Goal: Find specific page/section

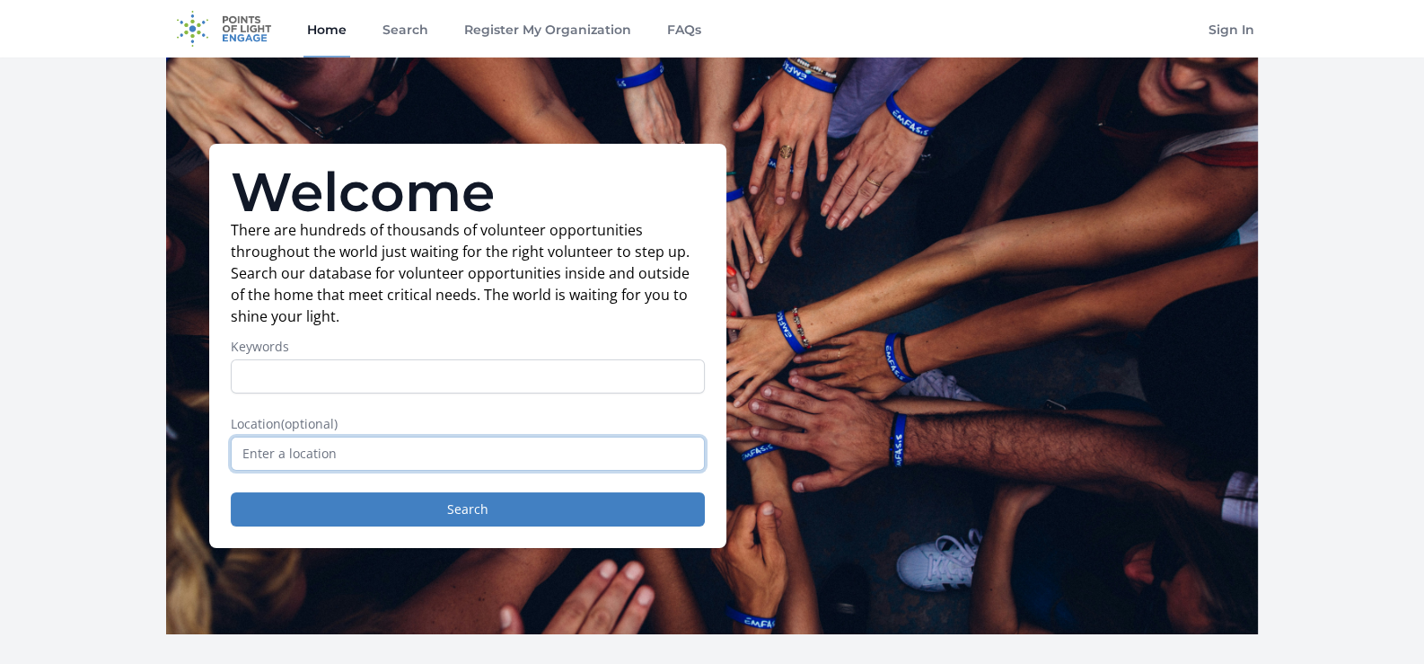
click at [298, 448] on input "text" at bounding box center [468, 453] width 474 height 34
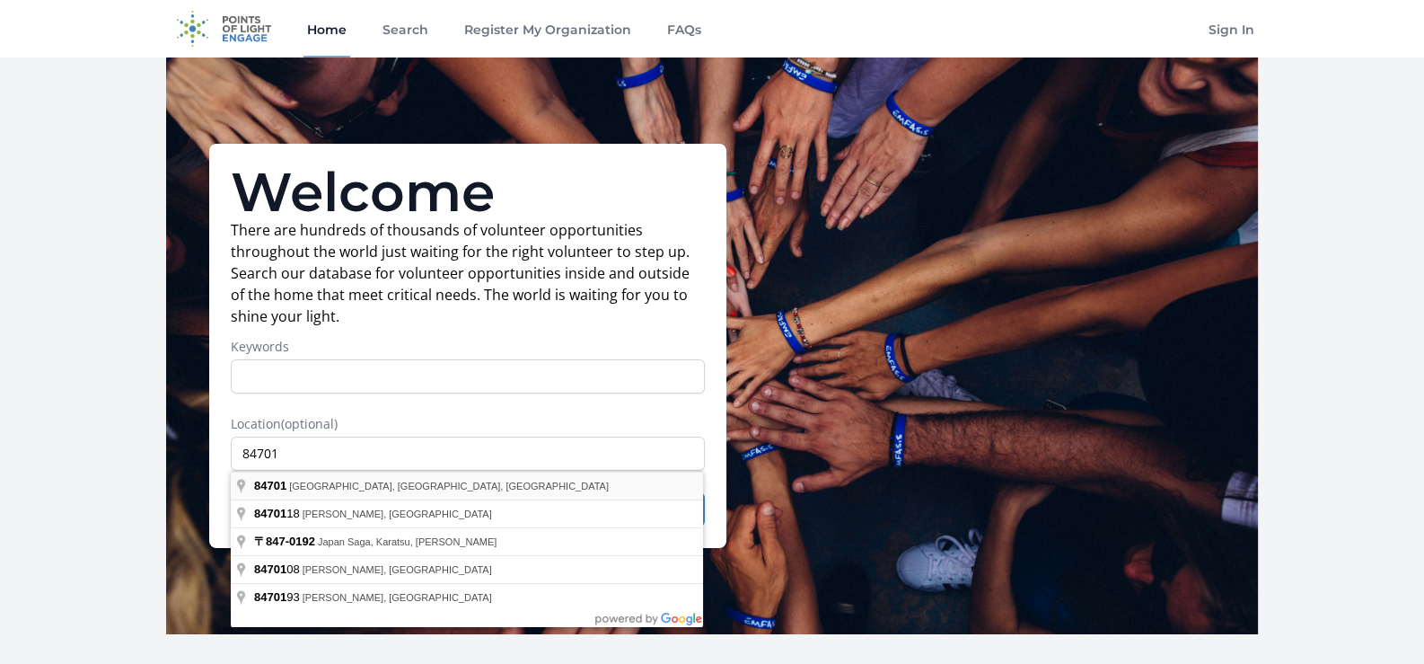
type input "[GEOGRAPHIC_DATA], [GEOGRAPHIC_DATA]"
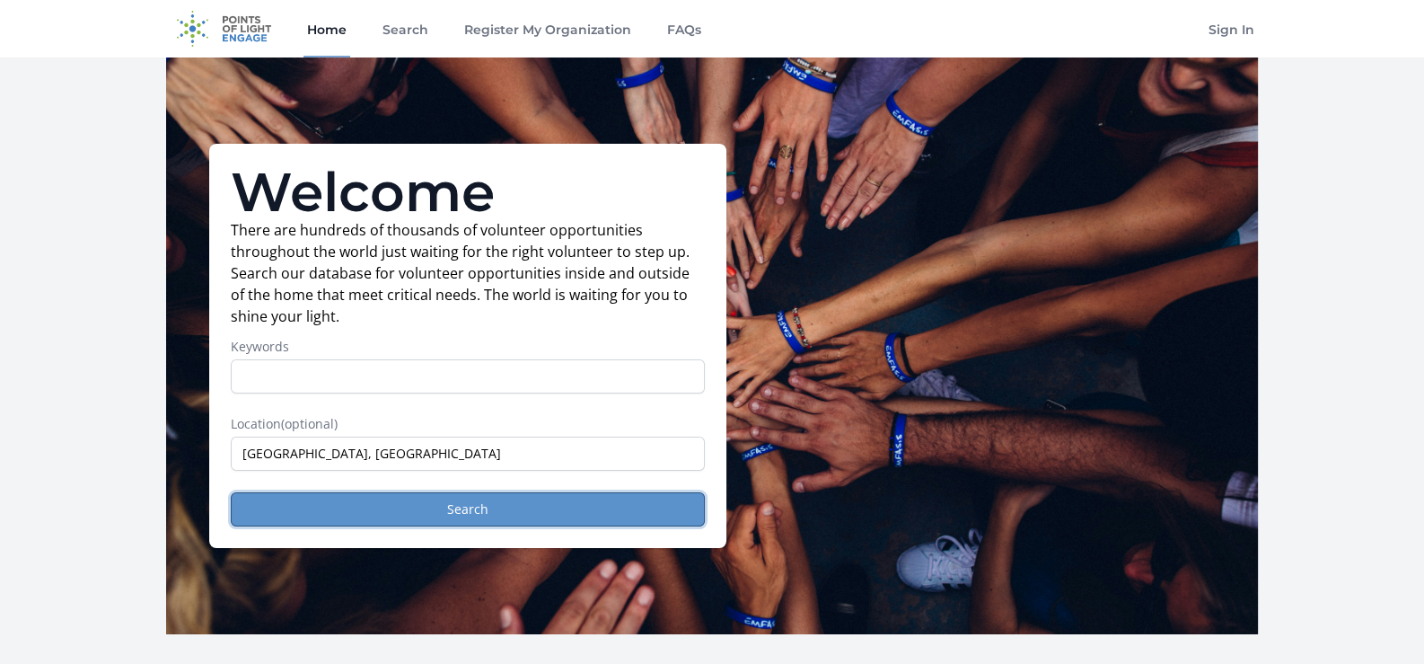
click at [471, 503] on button "Search" at bounding box center [468, 509] width 474 height 34
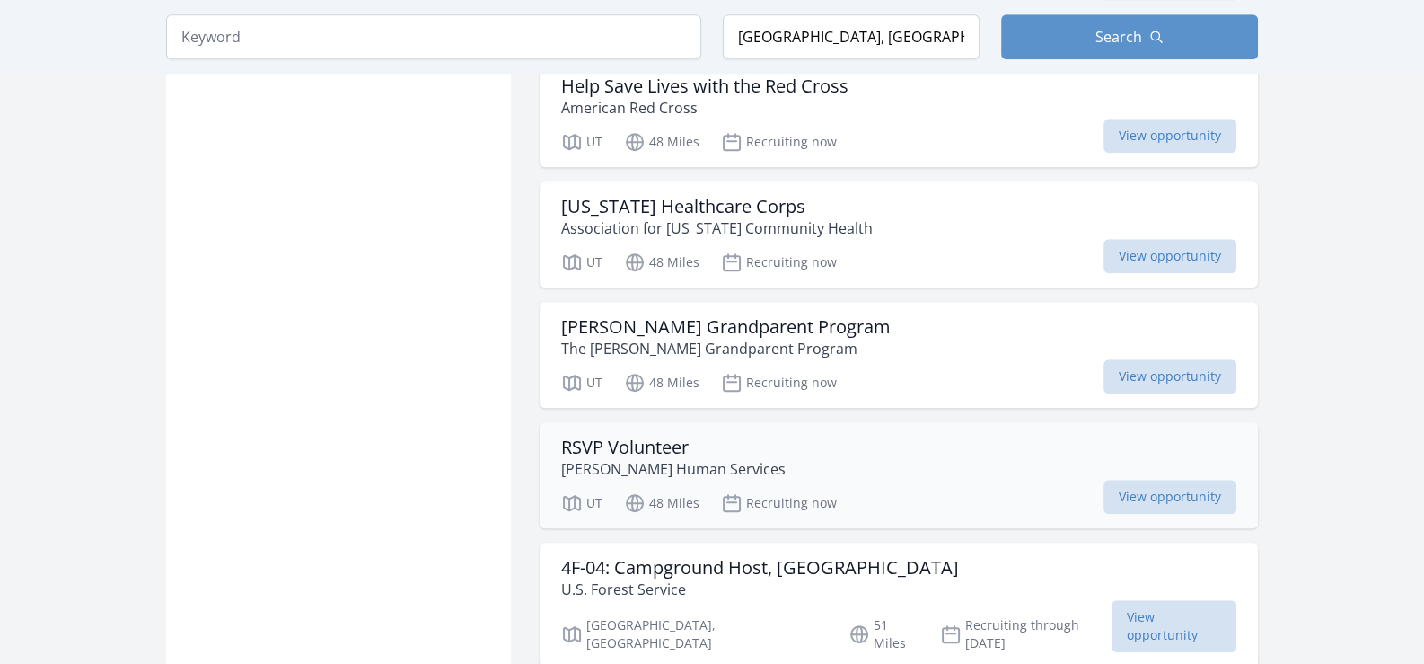
scroll to position [1975, 0]
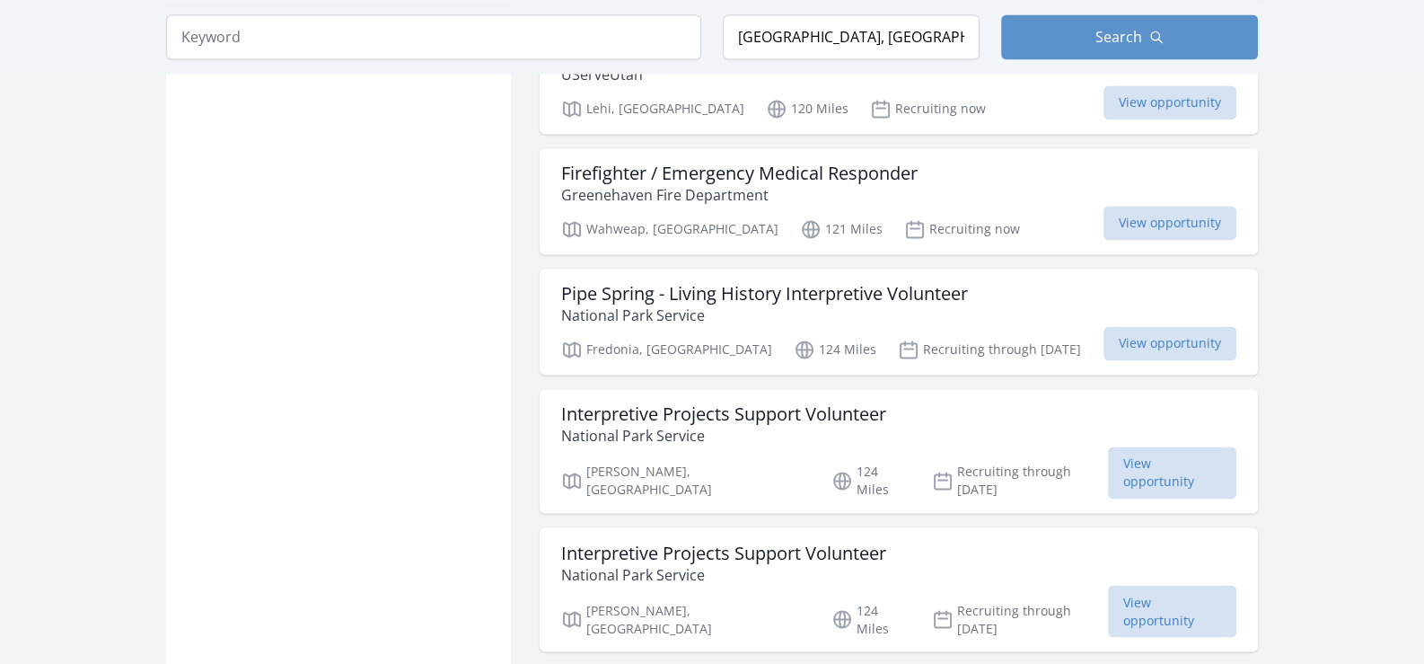
scroll to position [3771, 0]
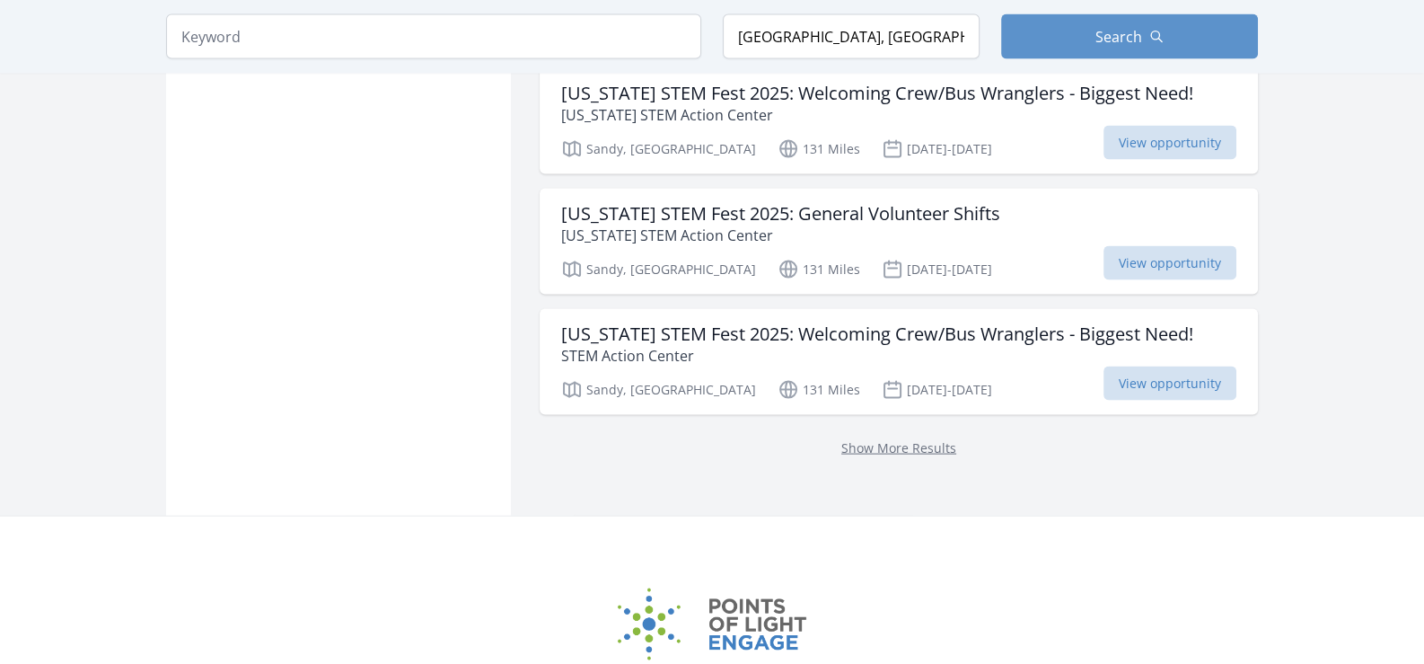
scroll to position [4759, 0]
